Goal: Information Seeking & Learning: Learn about a topic

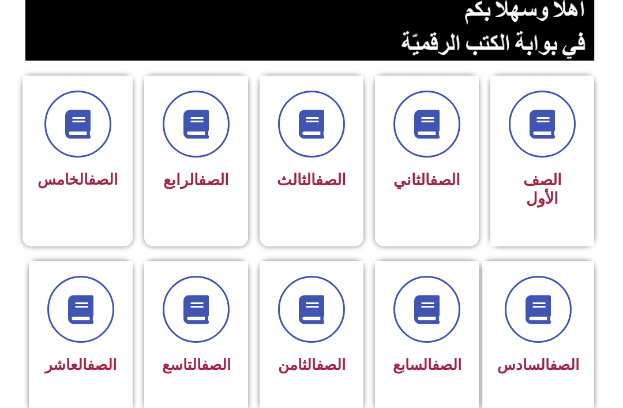
scroll to position [285, 0]
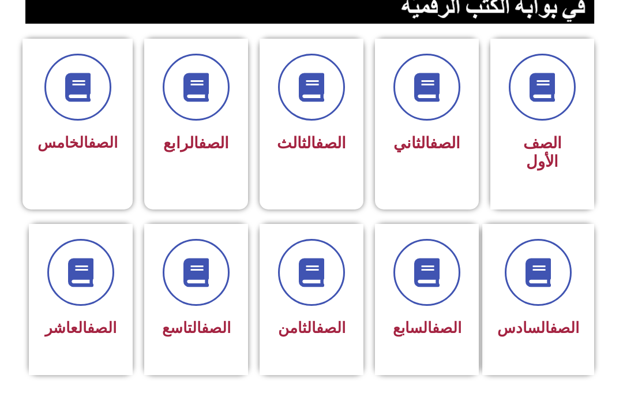
click at [204, 291] on span at bounding box center [196, 272] width 67 height 67
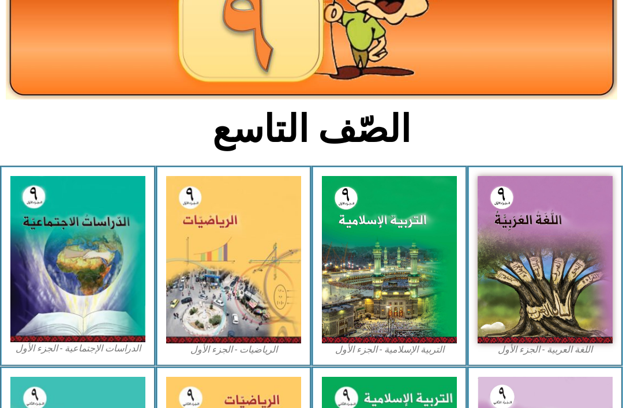
scroll to position [163, 0]
click at [404, 267] on img at bounding box center [389, 259] width 135 height 167
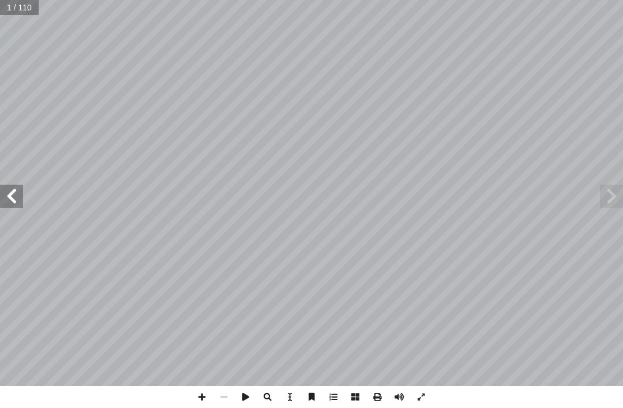
click at [22, 7] on input "text" at bounding box center [19, 7] width 39 height 15
click at [27, 10] on input "text" at bounding box center [19, 7] width 39 height 15
type input "**"
click at [18, 194] on span at bounding box center [11, 196] width 23 height 23
click at [12, 194] on span at bounding box center [11, 196] width 23 height 23
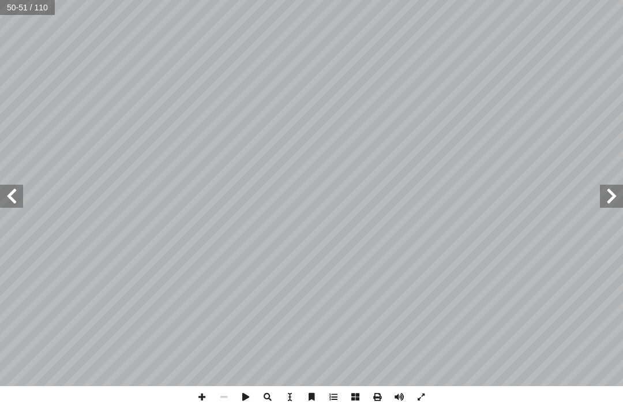
click at [18, 196] on span at bounding box center [11, 196] width 23 height 23
